Goal: Task Accomplishment & Management: Manage account settings

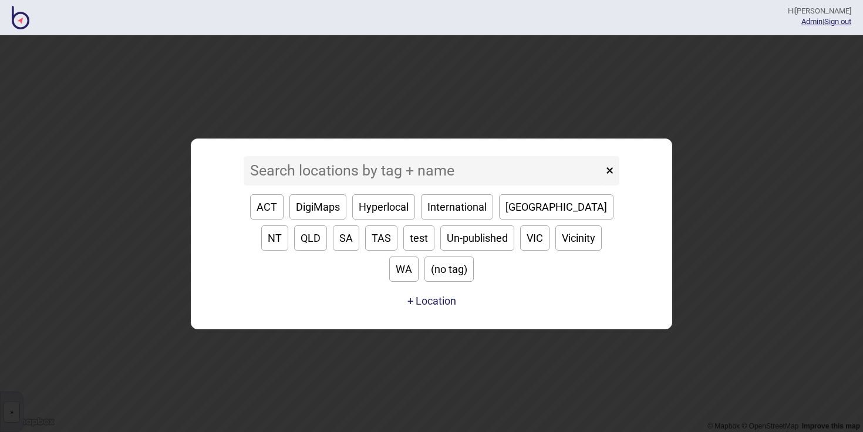
click at [333, 251] on button "SA" at bounding box center [346, 238] width 26 height 25
type input "SA"
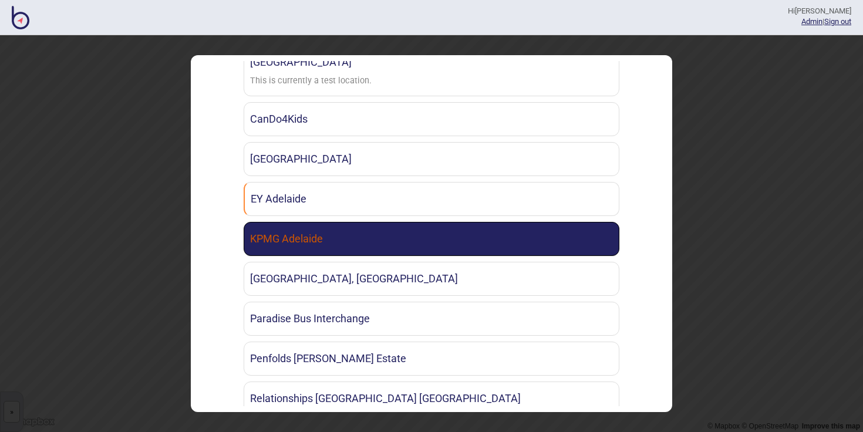
scroll to position [216, 0]
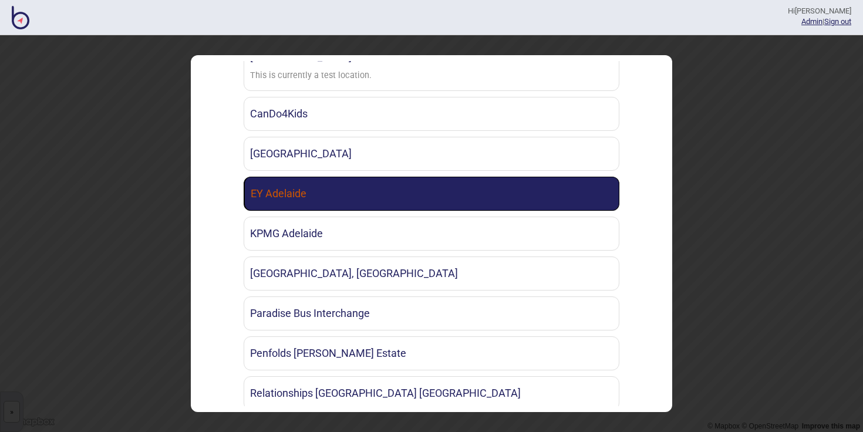
click at [369, 199] on link "EY Adelaide" at bounding box center [432, 194] width 376 height 34
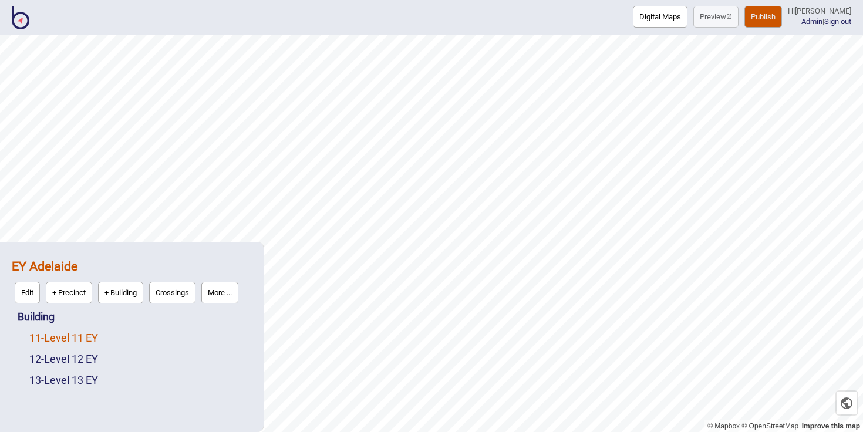
click at [85, 338] on link "11 - Level 11 EY" at bounding box center [63, 338] width 69 height 12
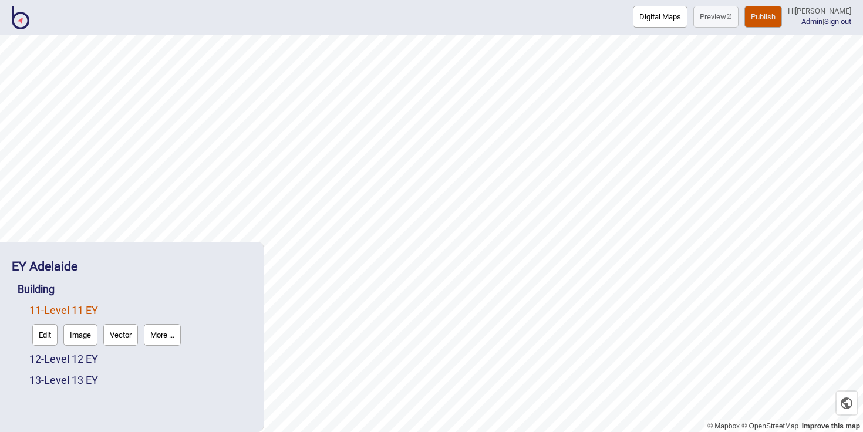
click at [177, 335] on button "More ..." at bounding box center [162, 335] width 37 height 22
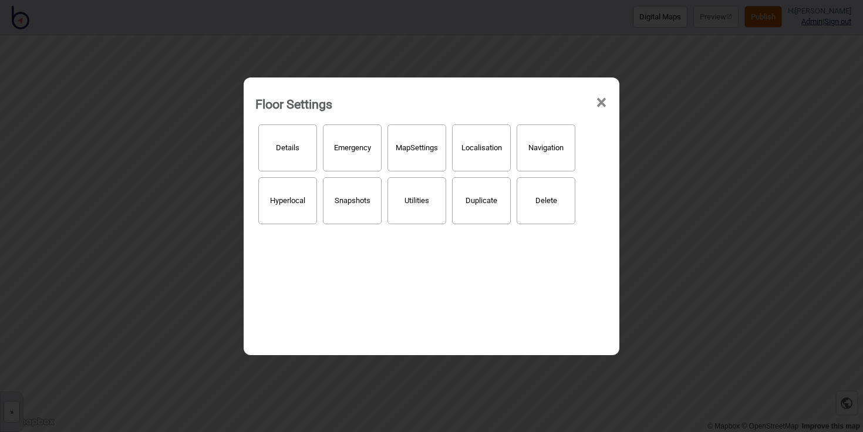
click at [505, 157] on button "Localisation" at bounding box center [481, 148] width 59 height 47
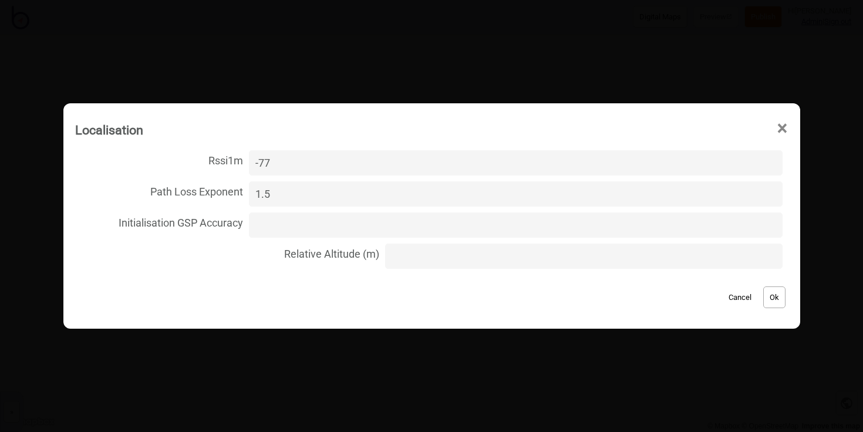
click at [431, 260] on input "Relative Altitude (m)" at bounding box center [584, 256] width 398 height 25
type input "88"
click at [770, 297] on button "Ok" at bounding box center [775, 298] width 22 height 22
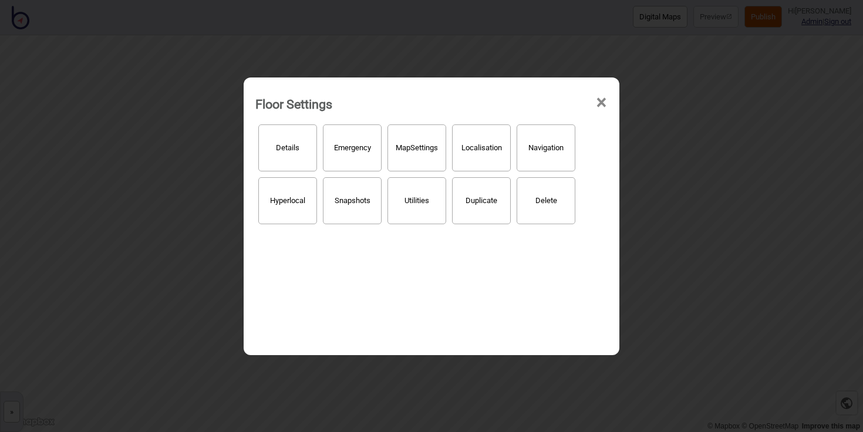
click at [600, 102] on span "×" at bounding box center [602, 102] width 12 height 39
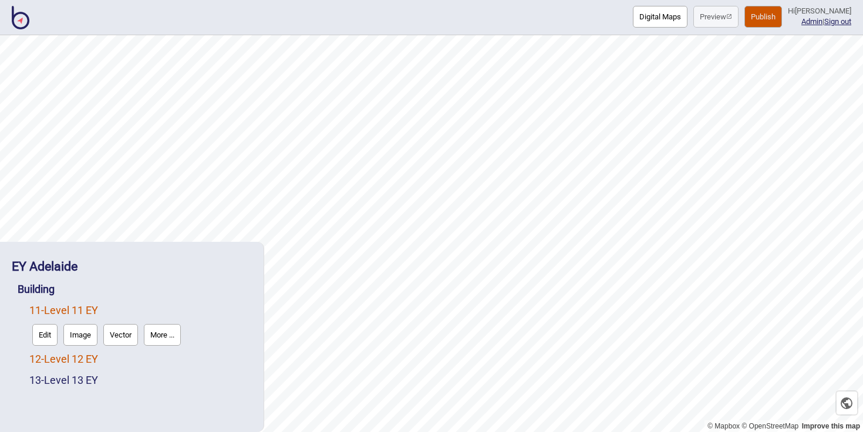
click at [89, 359] on link "12 - Level 12 EY" at bounding box center [63, 359] width 69 height 12
click at [160, 359] on button "More ..." at bounding box center [162, 356] width 37 height 22
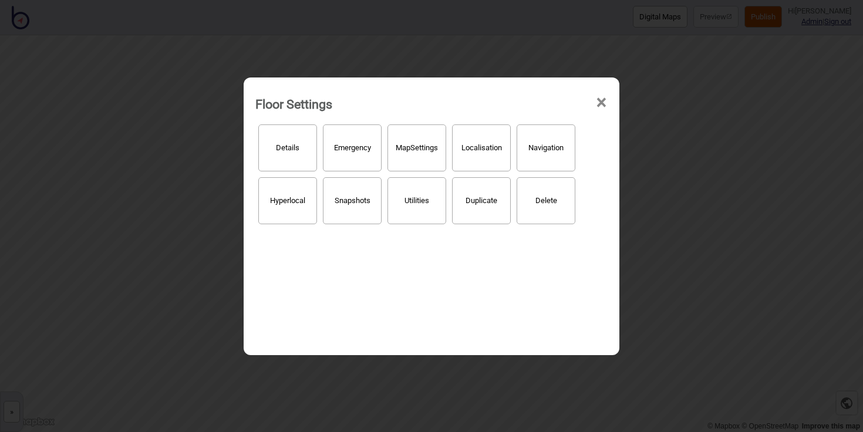
click at [495, 149] on button "Localisation" at bounding box center [481, 148] width 59 height 47
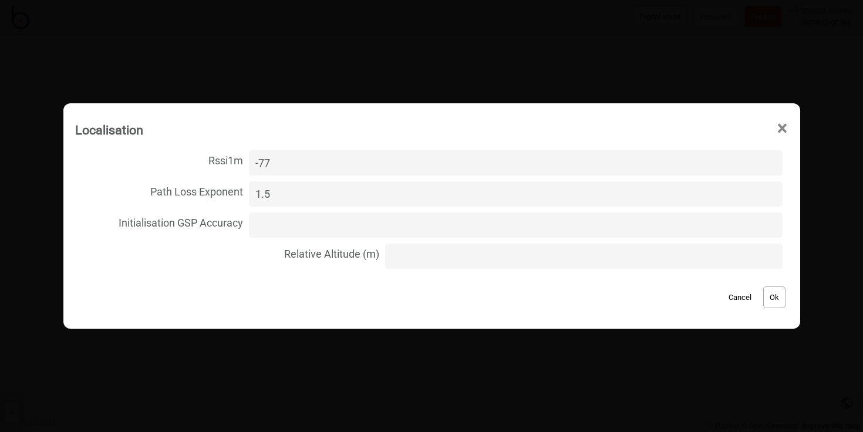
click at [415, 252] on input "Relative Altitude (m)" at bounding box center [584, 256] width 398 height 25
type input "90"
click at [764, 298] on button "Ok" at bounding box center [775, 298] width 22 height 22
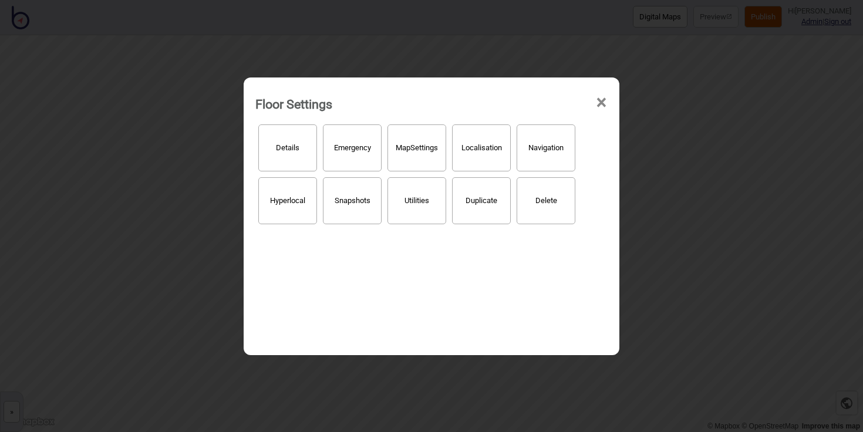
click at [601, 97] on span "×" at bounding box center [602, 102] width 12 height 39
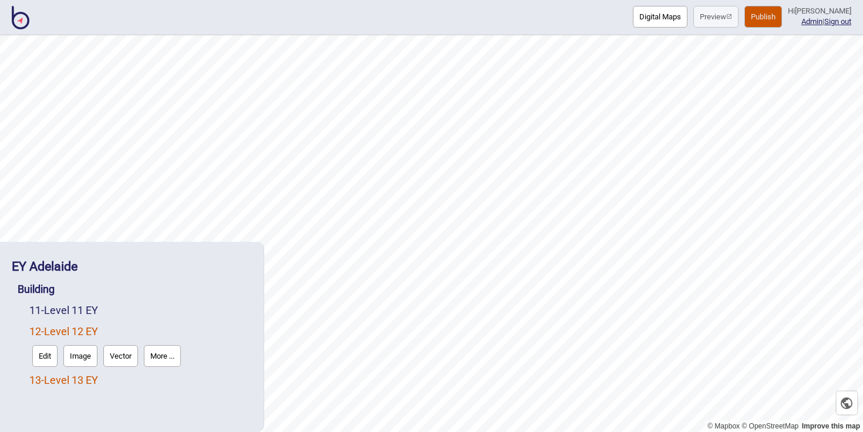
click at [82, 384] on link "13 - Level 13 EY" at bounding box center [63, 380] width 69 height 12
click at [149, 376] on button "More ..." at bounding box center [162, 377] width 37 height 22
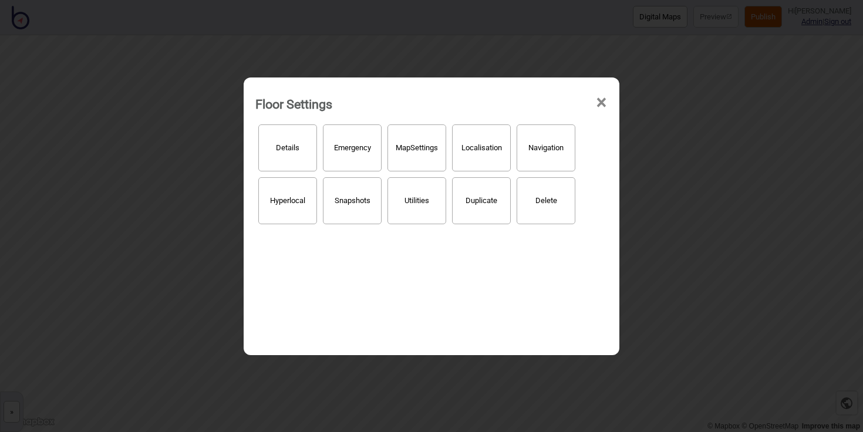
click at [499, 155] on button "Localisation" at bounding box center [481, 148] width 59 height 47
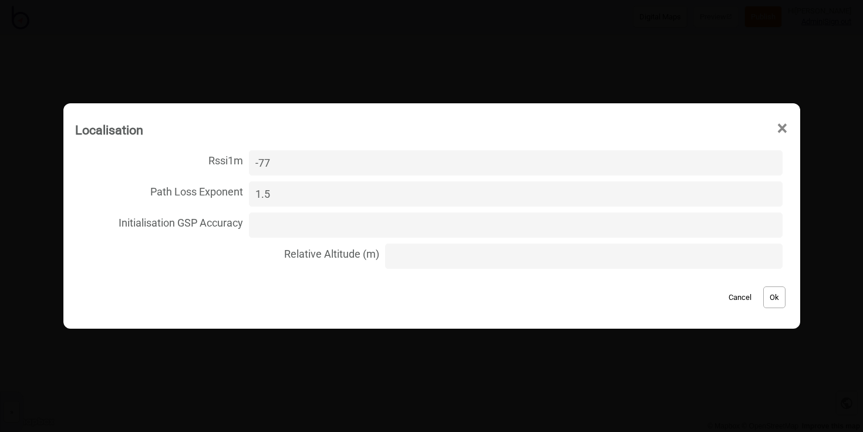
click at [439, 253] on input "Relative Altitude (m)" at bounding box center [584, 256] width 398 height 25
type input "92"
click at [764, 301] on button "Ok" at bounding box center [775, 298] width 22 height 22
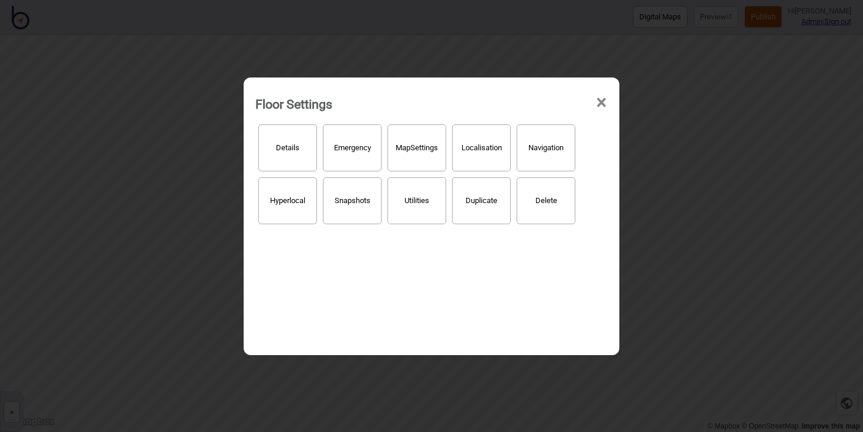
click at [600, 99] on span "×" at bounding box center [602, 102] width 12 height 39
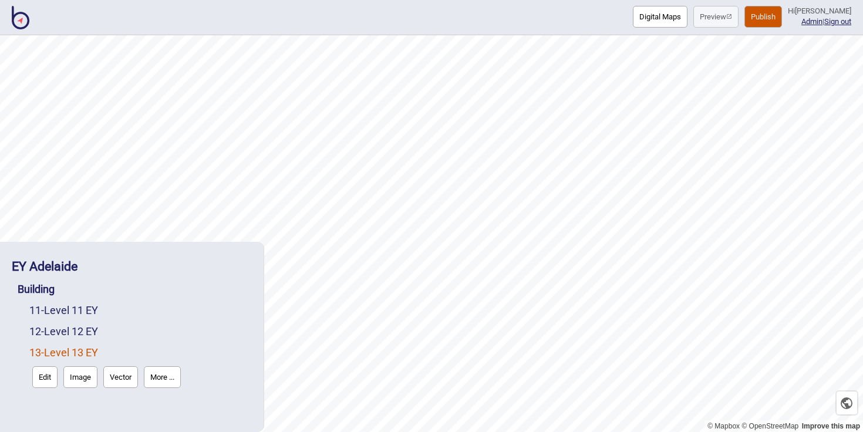
click at [174, 375] on button "More ..." at bounding box center [162, 377] width 37 height 22
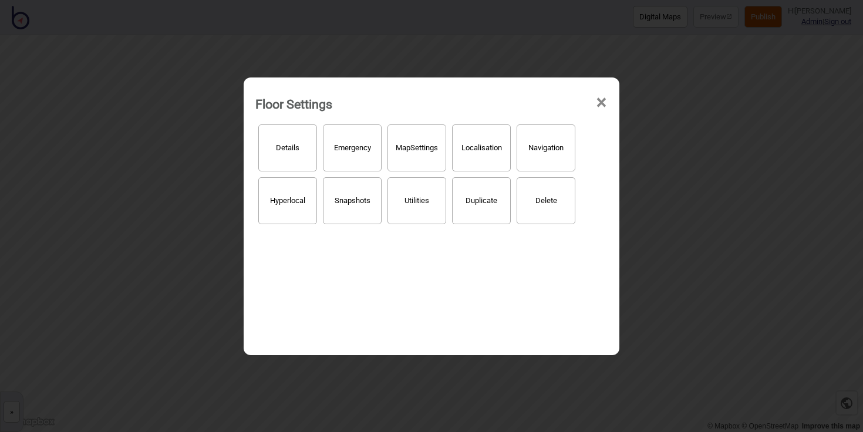
click at [294, 196] on button "Hyperlocal" at bounding box center [287, 200] width 59 height 47
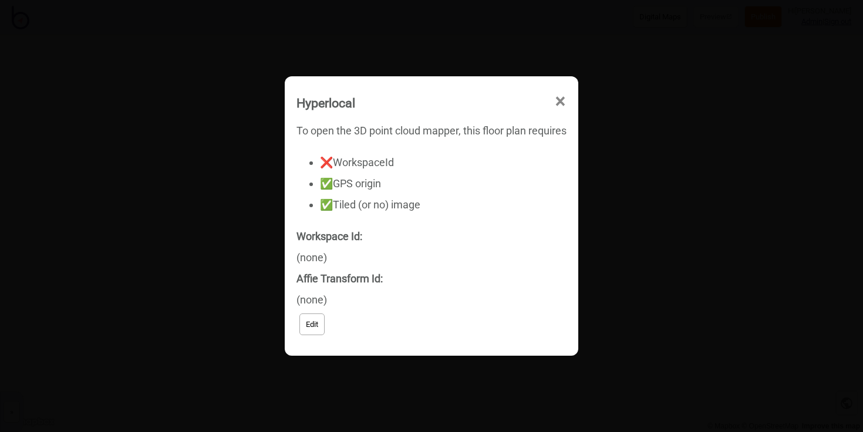
click at [316, 324] on button "Edit" at bounding box center [312, 325] width 25 height 22
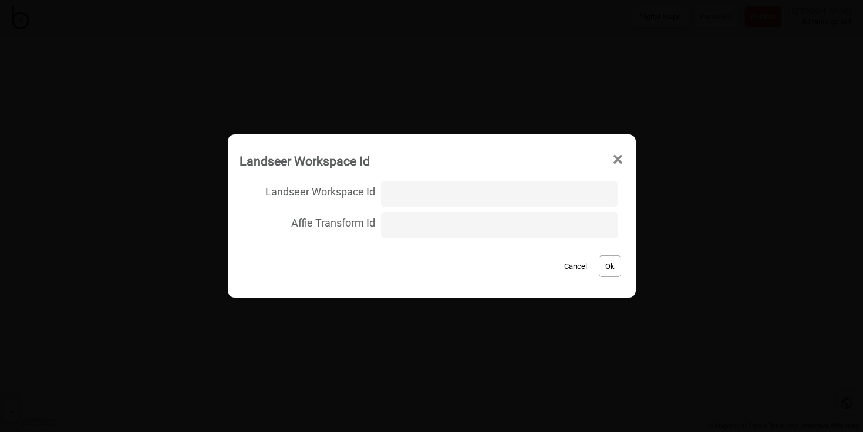
click at [407, 197] on input "Landseer Workspace Id" at bounding box center [499, 193] width 237 height 25
type input "EY_Adelaide/Level_13/31b034773c5196e624d0d44eb9bd479a"
click at [599, 264] on button "Ok" at bounding box center [610, 266] width 22 height 22
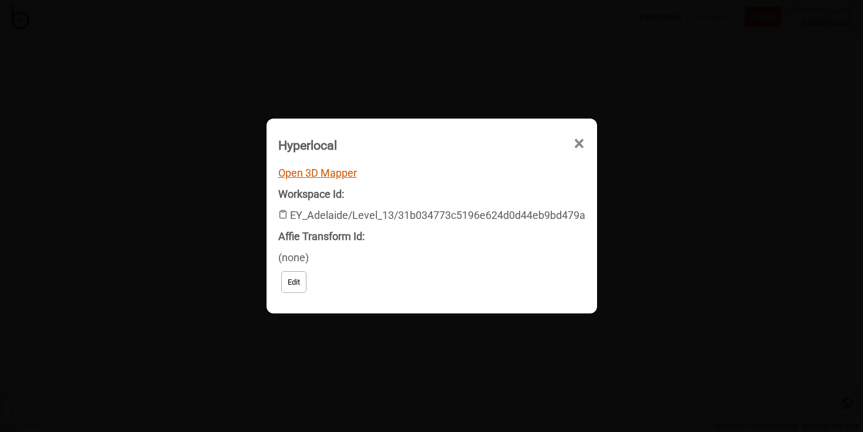
click at [341, 174] on link "Open 3D Mapper" at bounding box center [317, 173] width 79 height 12
click at [482, 191] on span "×" at bounding box center [476, 210] width 12 height 39
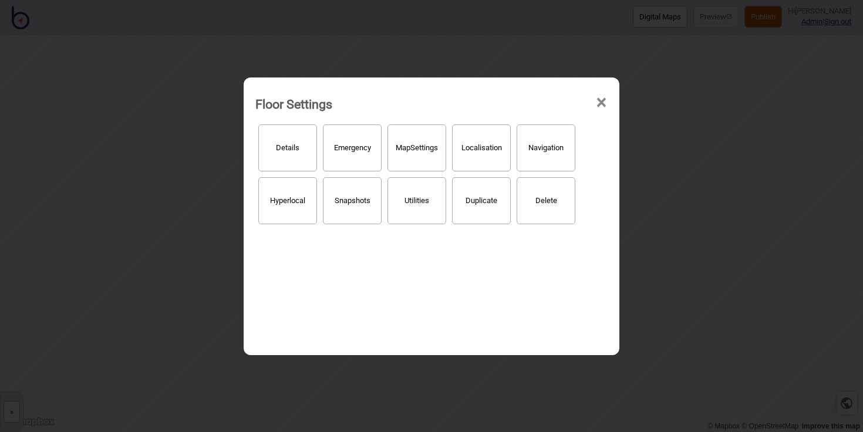
click at [603, 99] on span "×" at bounding box center [602, 102] width 12 height 39
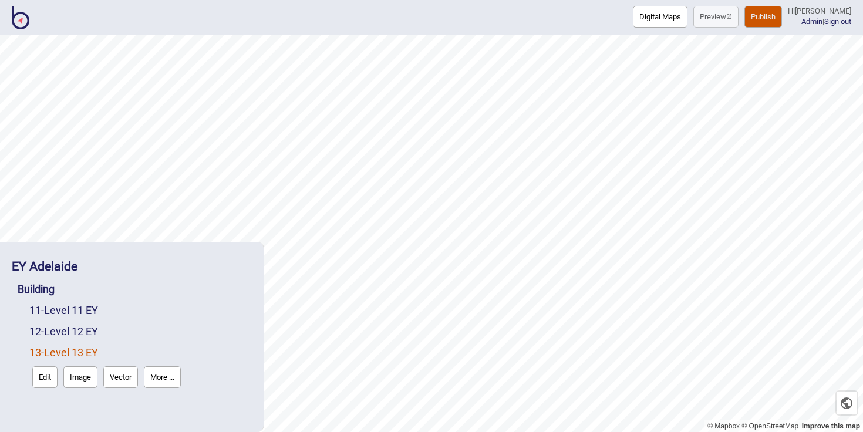
click at [172, 376] on button "More ..." at bounding box center [162, 377] width 37 height 22
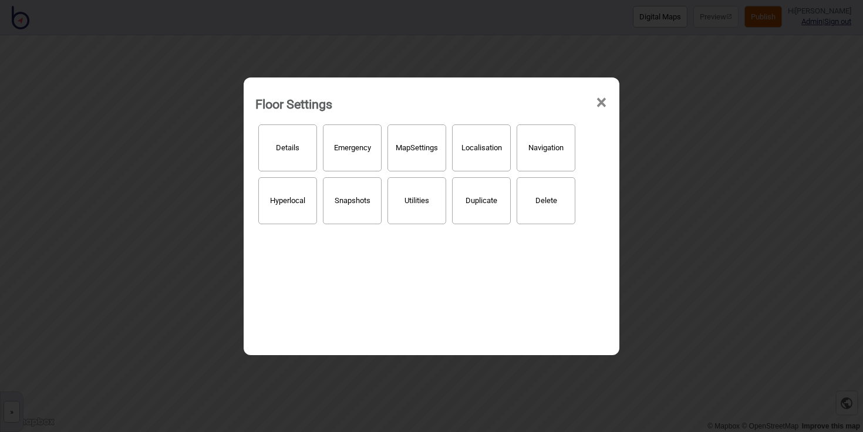
click at [604, 101] on span "×" at bounding box center [602, 102] width 12 height 39
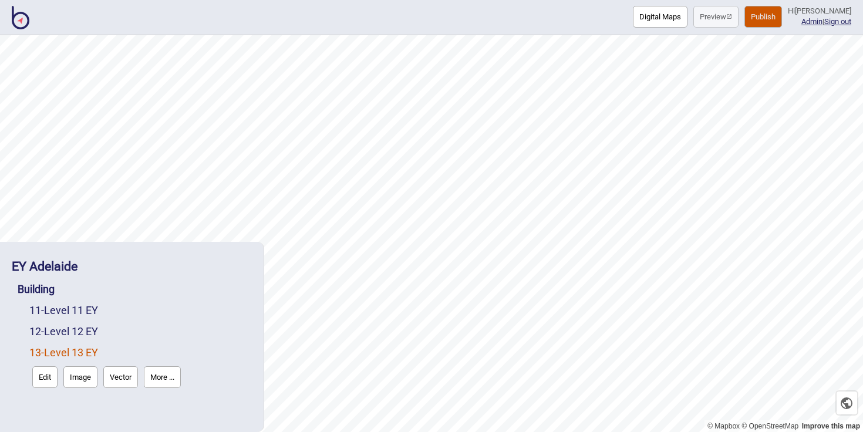
click at [49, 378] on button "Edit" at bounding box center [44, 377] width 25 height 22
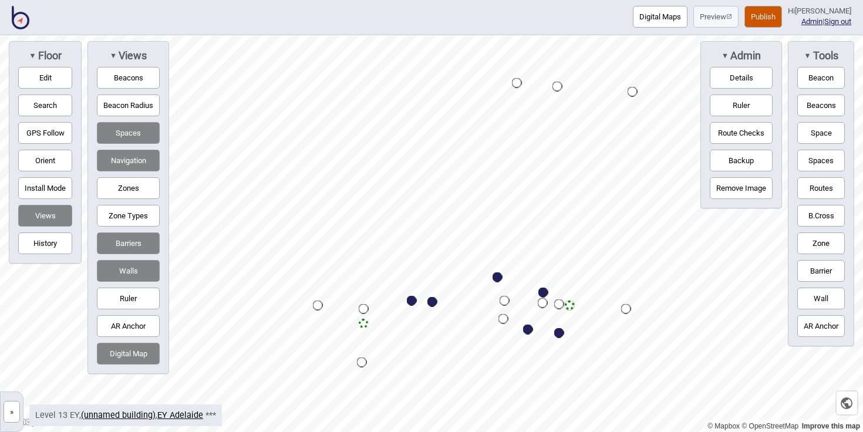
click at [143, 81] on button "Beacons" at bounding box center [128, 78] width 63 height 22
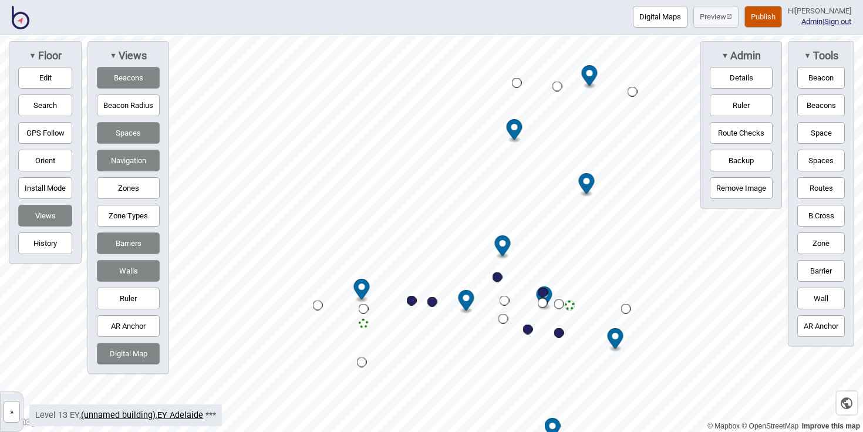
click at [143, 81] on button "Beacons" at bounding box center [128, 78] width 63 height 22
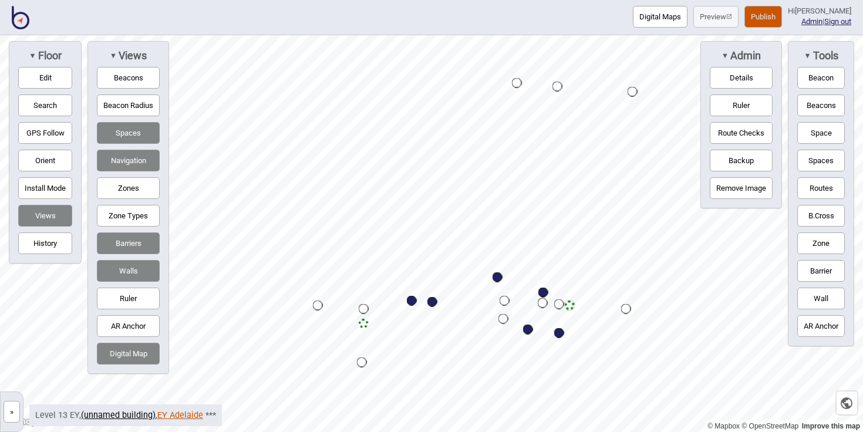
click at [172, 418] on link "EY Adelaide" at bounding box center [180, 416] width 46 height 10
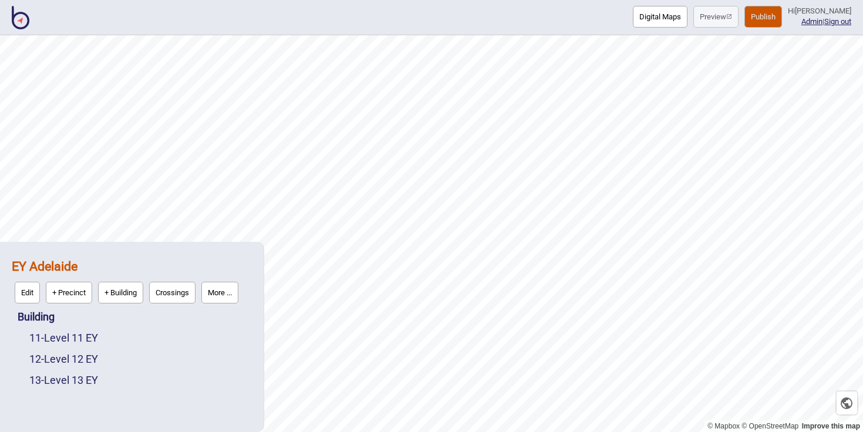
click at [220, 293] on button "More ..." at bounding box center [219, 293] width 37 height 22
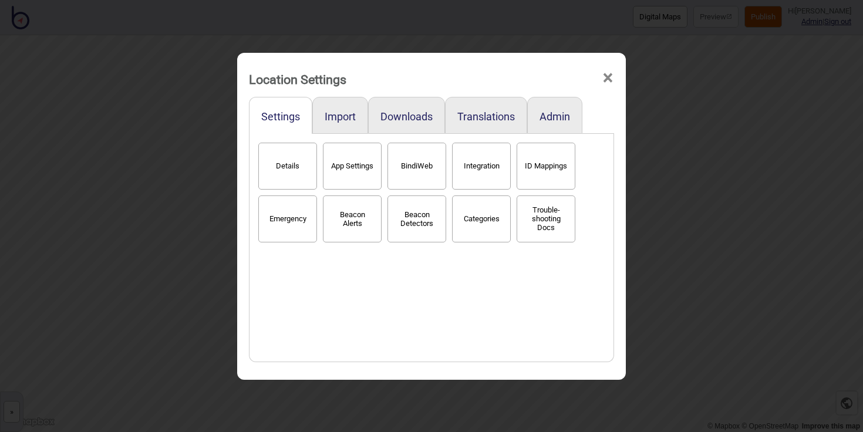
click at [361, 171] on button "App Settings" at bounding box center [352, 166] width 59 height 47
select select "2"
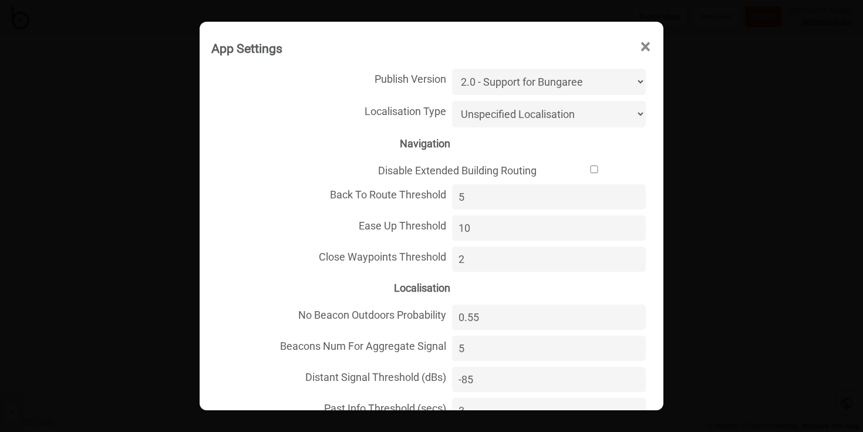
click at [586, 113] on select "Unspecified Localisation Beacons Hyperlocal None" at bounding box center [549, 114] width 194 height 26
select select "Hyperlocal"
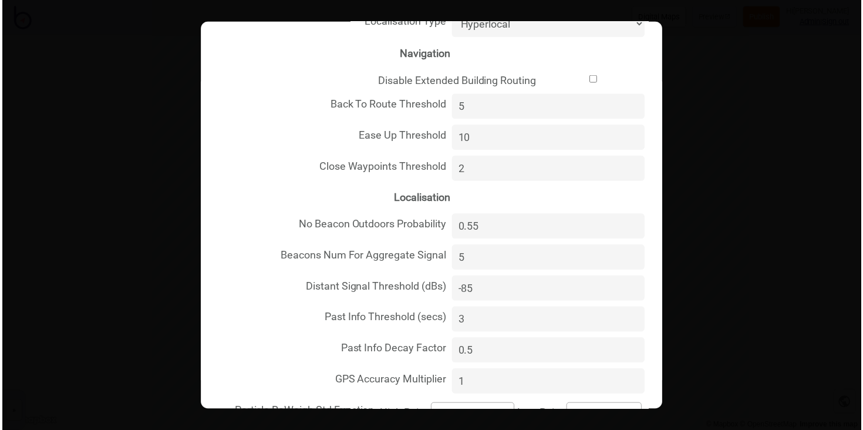
scroll to position [355, 0]
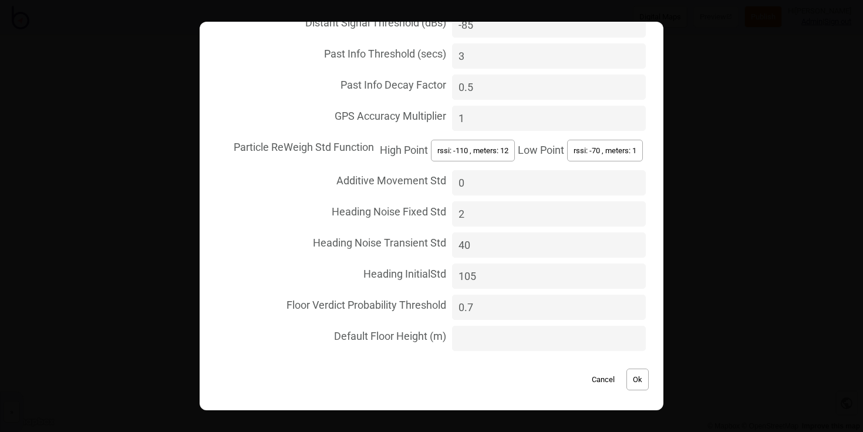
click at [635, 377] on button "Ok" at bounding box center [638, 380] width 22 height 22
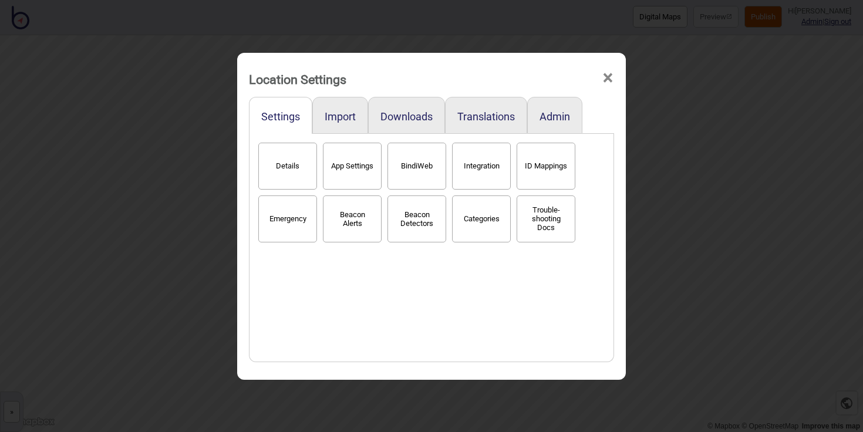
click at [607, 79] on span "×" at bounding box center [608, 78] width 12 height 39
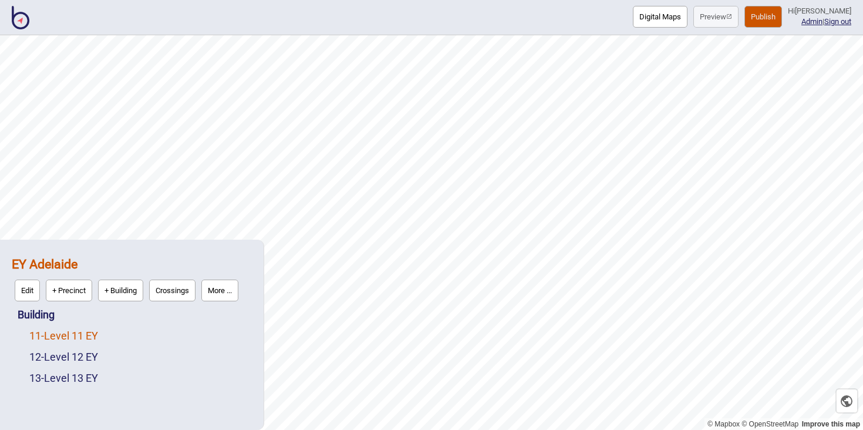
click at [82, 330] on link "11 - Level 11 EY" at bounding box center [63, 335] width 69 height 12
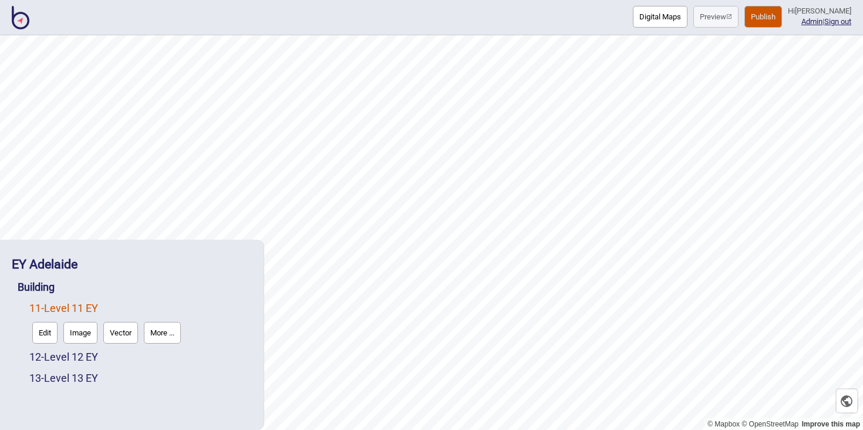
click at [157, 337] on button "More ..." at bounding box center [162, 333] width 37 height 22
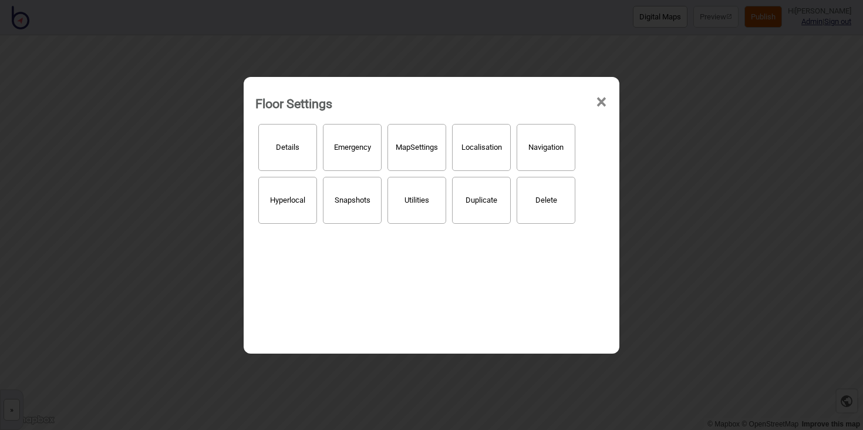
click at [312, 210] on button "Hyperlocal" at bounding box center [287, 200] width 59 height 47
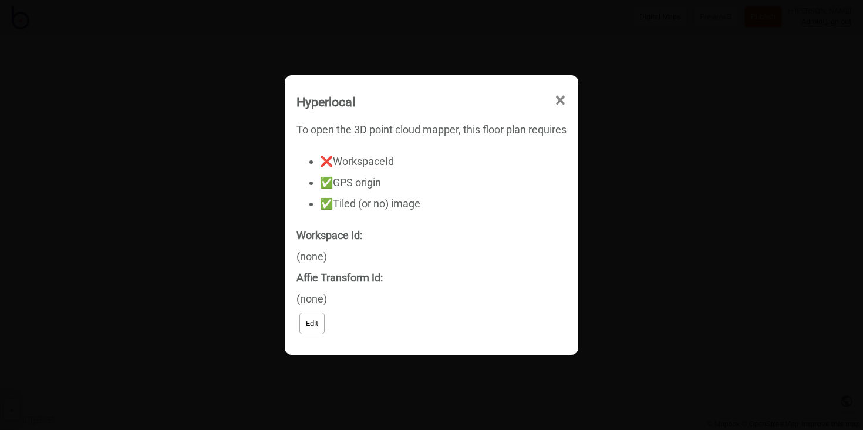
click at [314, 317] on button "Edit" at bounding box center [312, 323] width 25 height 22
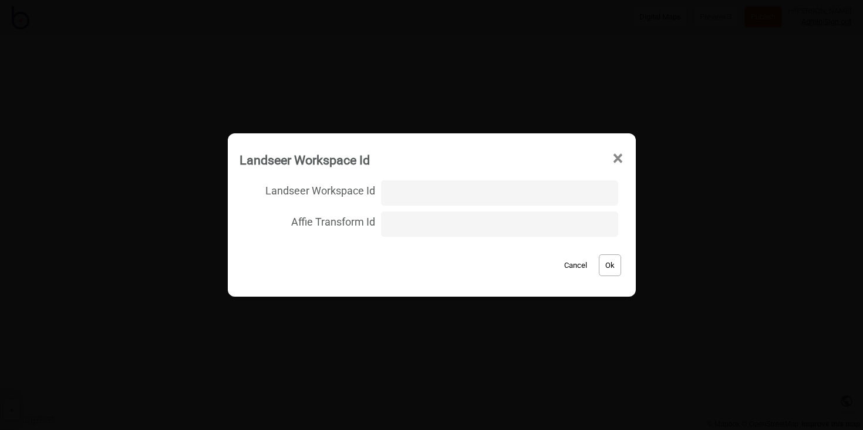
click at [399, 193] on input "Landseer Workspace Id" at bounding box center [499, 192] width 237 height 25
type input "EY_Adelaide/Level_11/2e8732b09d292d127422cf2ee0cc4210"
click at [603, 264] on button "Ok" at bounding box center [610, 265] width 22 height 22
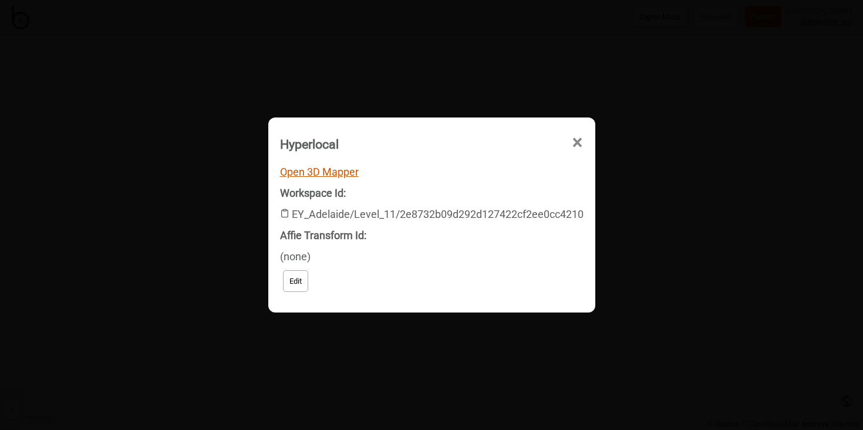
click at [314, 170] on link "Open 3D Mapper" at bounding box center [319, 172] width 79 height 12
click at [482, 190] on span "×" at bounding box center [476, 209] width 12 height 39
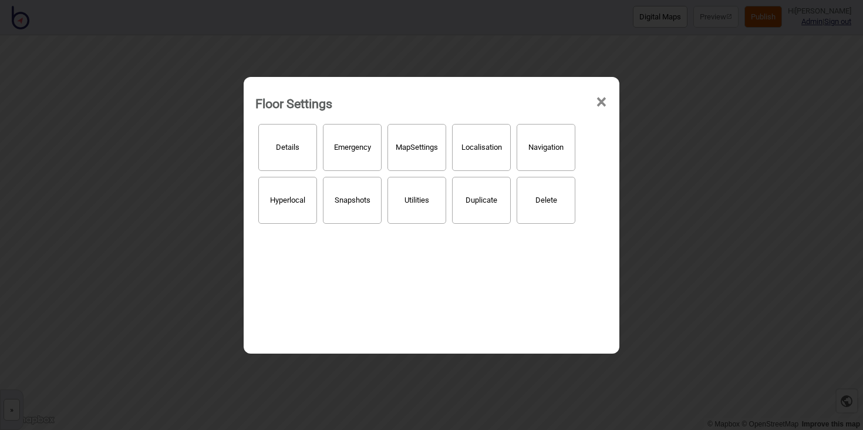
click at [597, 103] on span "×" at bounding box center [602, 102] width 12 height 39
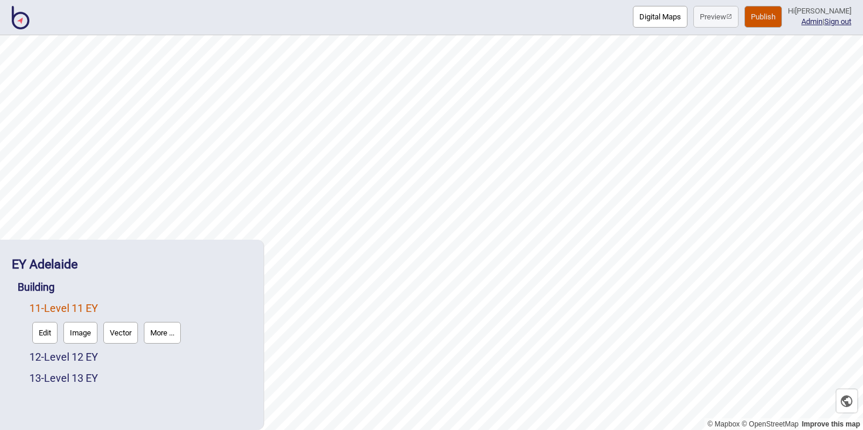
click at [42, 330] on button "Edit" at bounding box center [44, 333] width 25 height 22
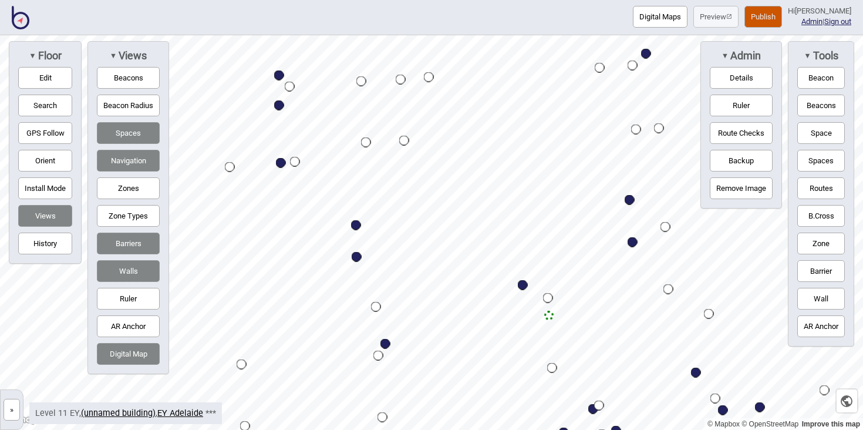
click at [144, 187] on button "Zones" at bounding box center [128, 188] width 63 height 22
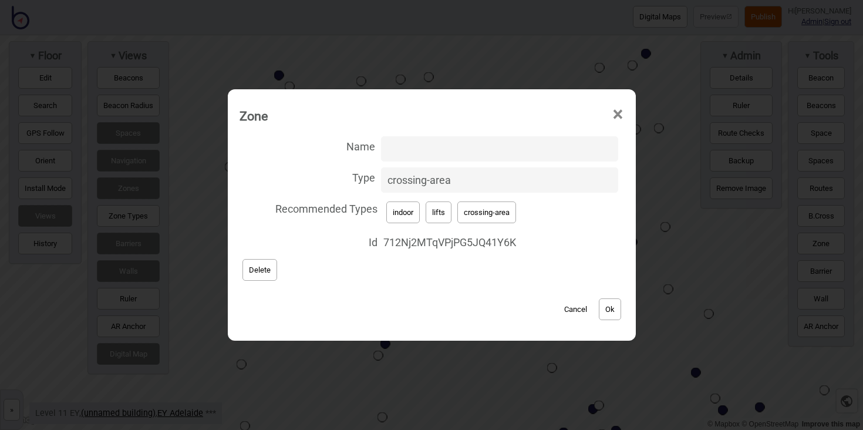
click at [613, 113] on span "×" at bounding box center [618, 114] width 12 height 39
click at [616, 108] on span "×" at bounding box center [618, 114] width 12 height 39
